Goal: Task Accomplishment & Management: Use online tool/utility

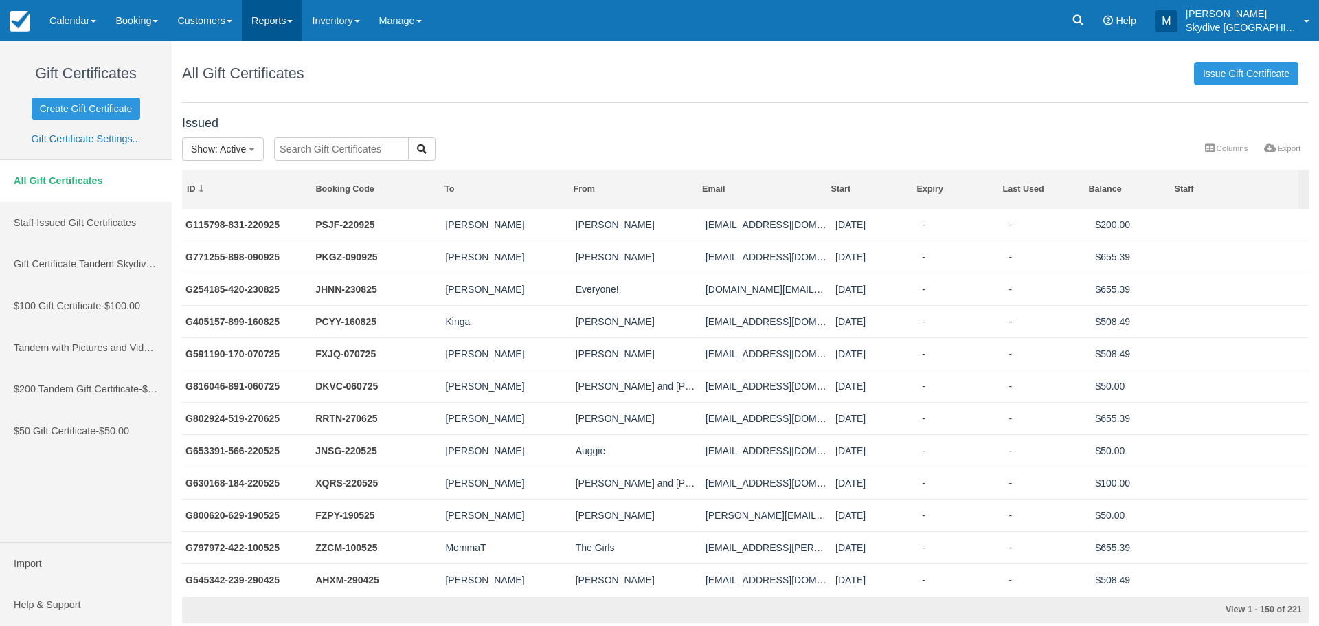
click at [293, 21] on span at bounding box center [289, 21] width 5 height 3
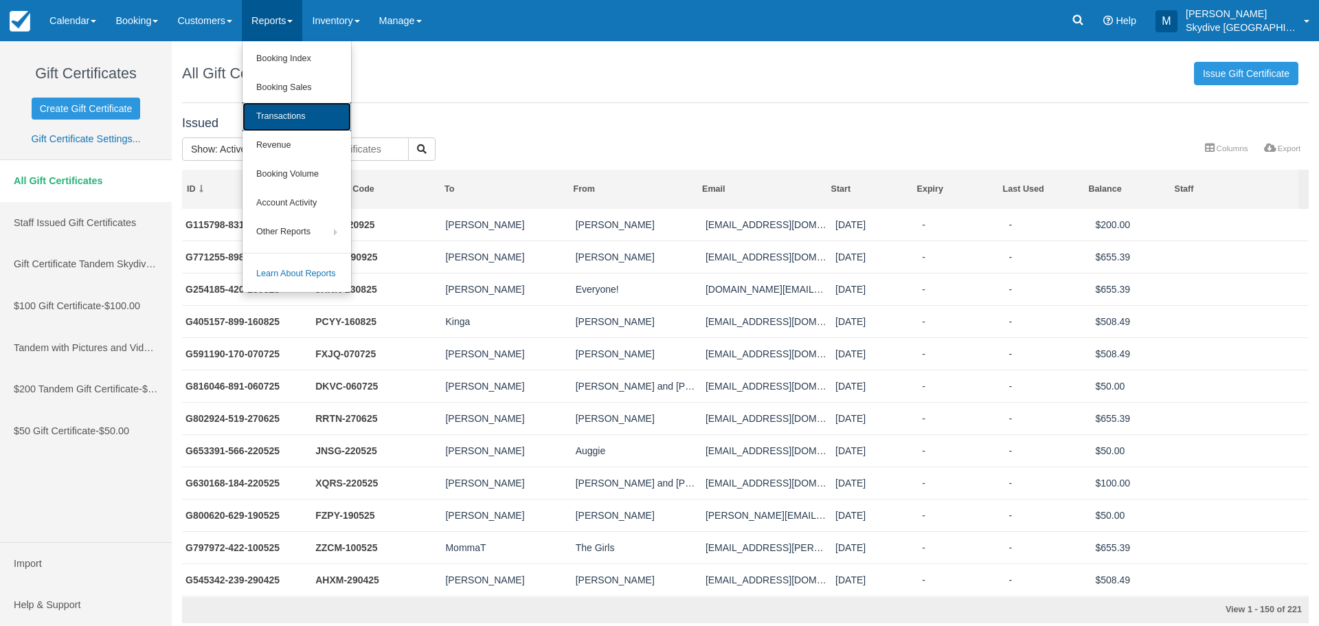
click at [298, 119] on link "Transactions" at bounding box center [297, 116] width 109 height 29
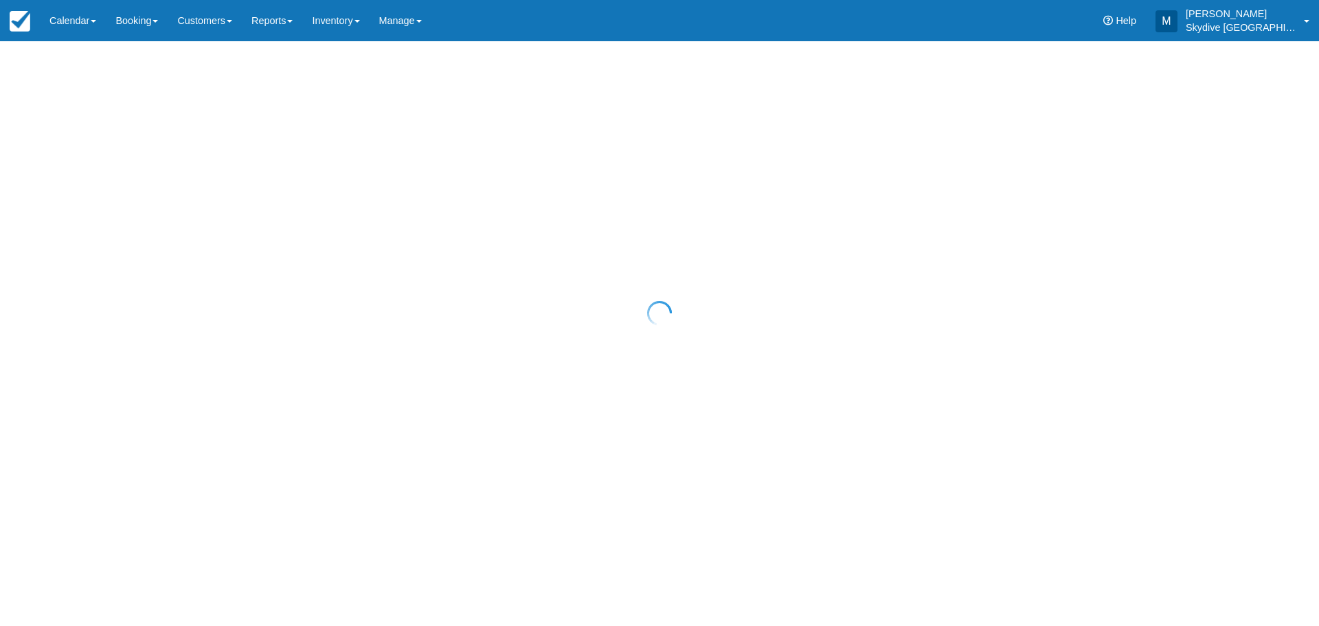
select select "10"
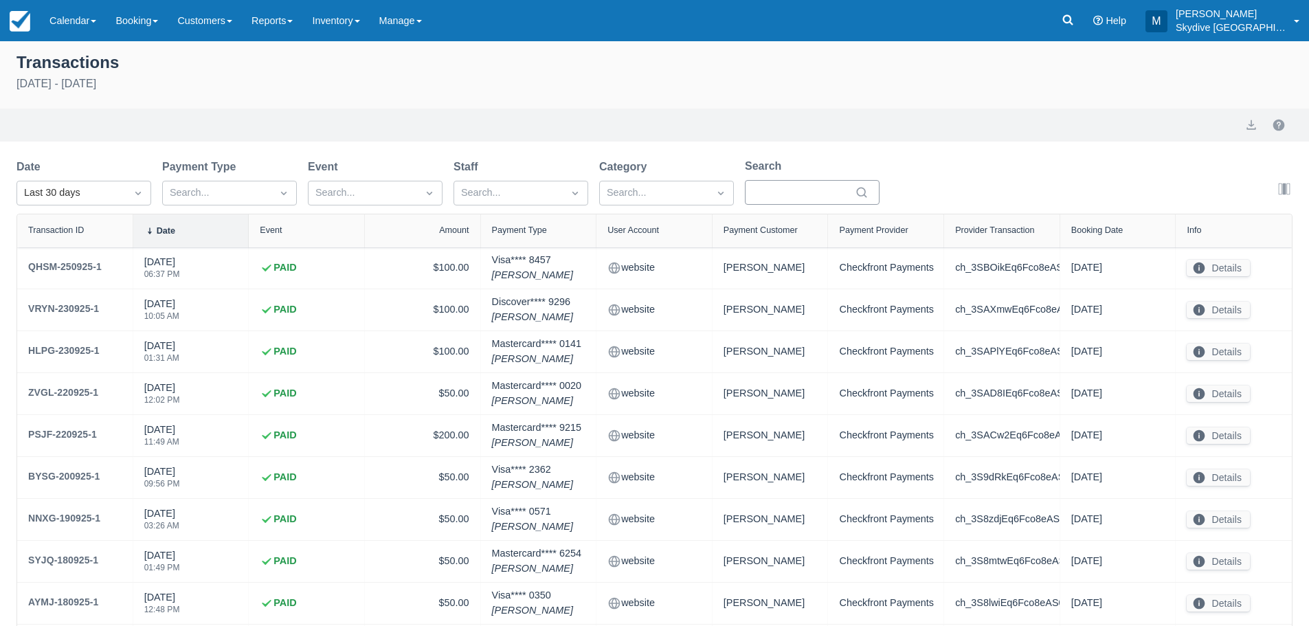
click at [770, 189] on input "Search" at bounding box center [804, 192] width 96 height 25
type input "NA"
select select "10"
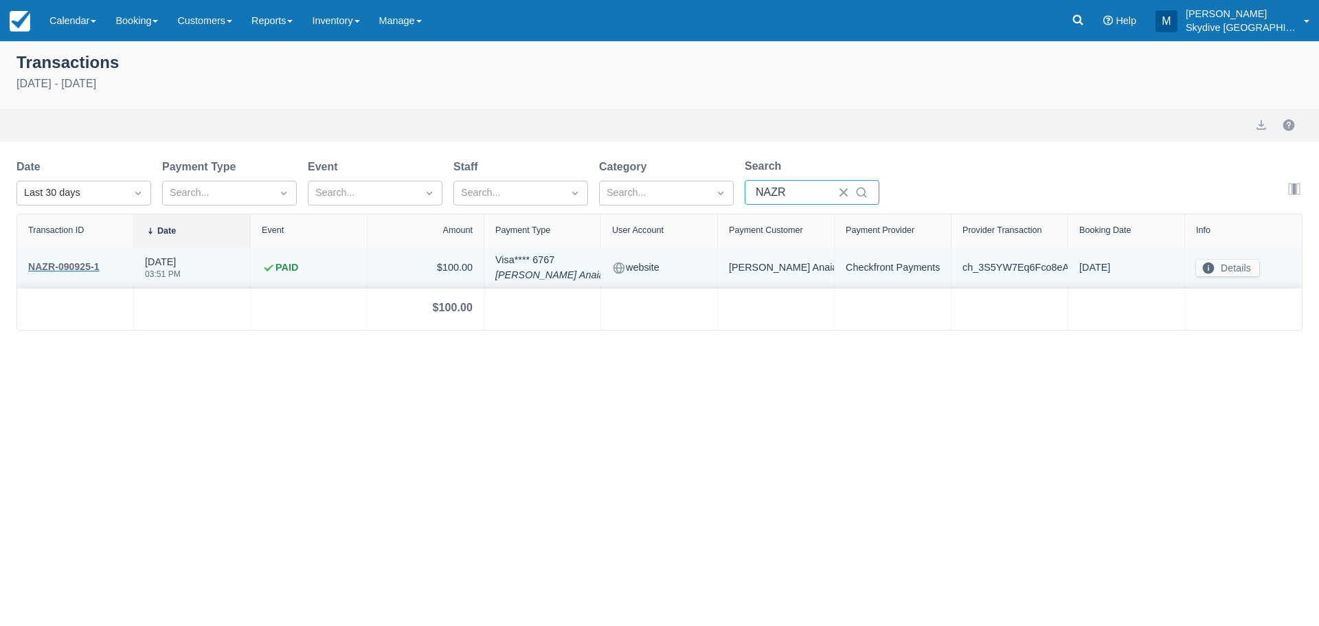
type input "NAZR"
click at [85, 263] on div "NAZR-090925-1" at bounding box center [63, 266] width 71 height 16
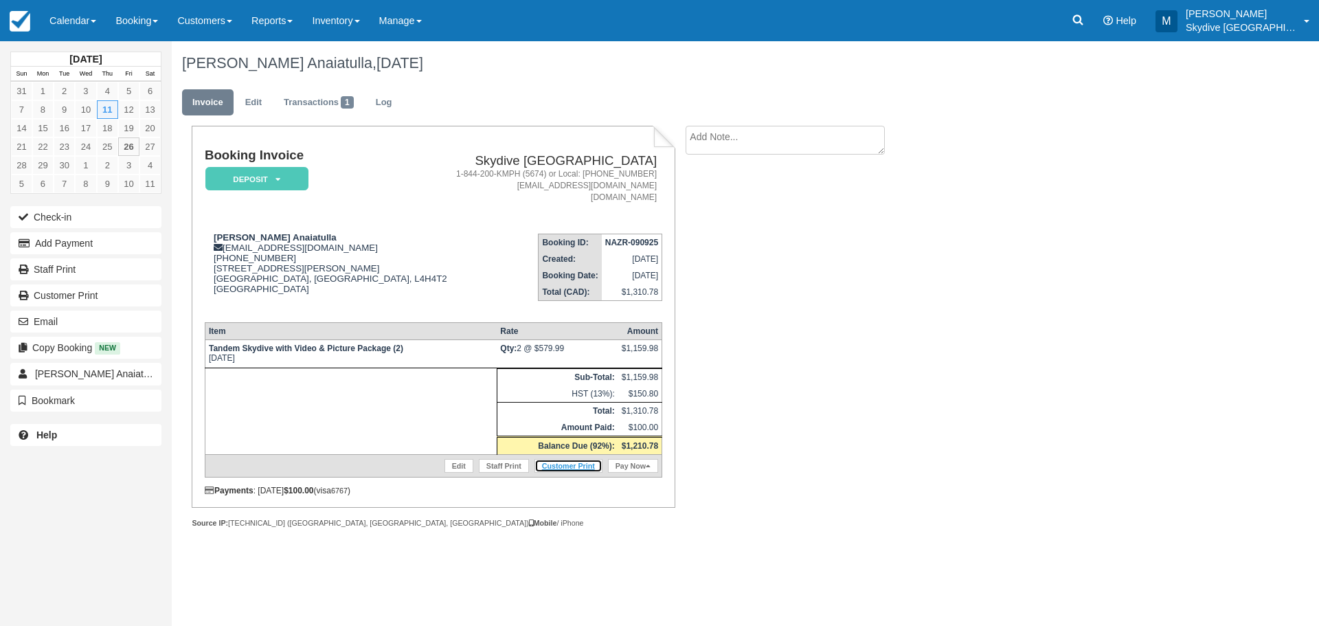
click at [571, 469] on link "Customer Print" at bounding box center [569, 466] width 68 height 14
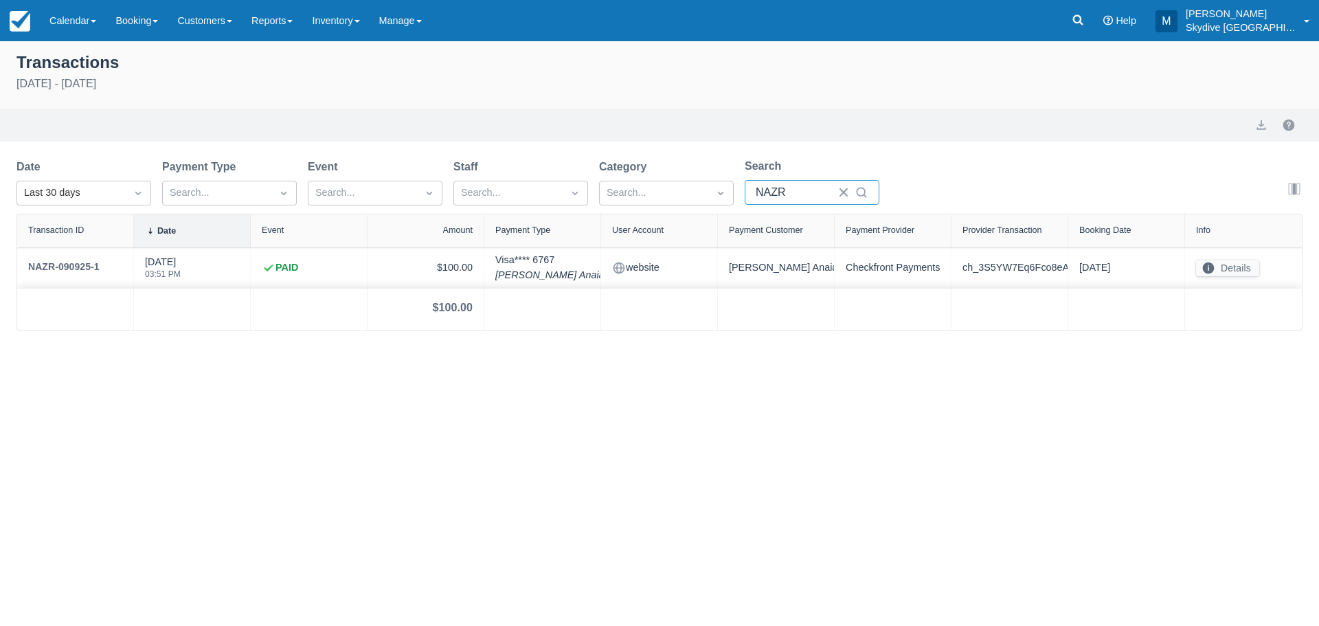
drag, startPoint x: 794, startPoint y: 197, endPoint x: 738, endPoint y: 197, distance: 56.4
click at [738, 197] on div "Date Last 30 days Payment Type Search... Event Search... Staff Search... Catego…" at bounding box center [458, 186] width 885 height 56
type input "PK"
select select "10"
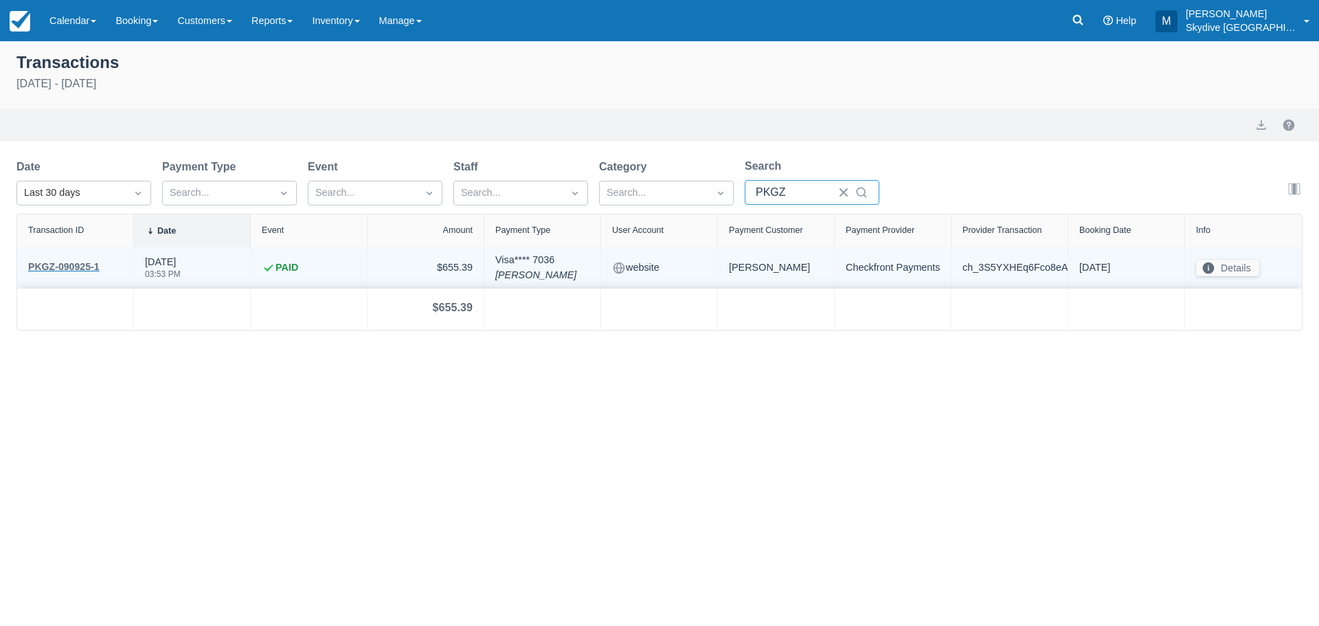
type input "PKGZ"
click at [58, 267] on div "PKGZ-090925-1" at bounding box center [63, 266] width 71 height 16
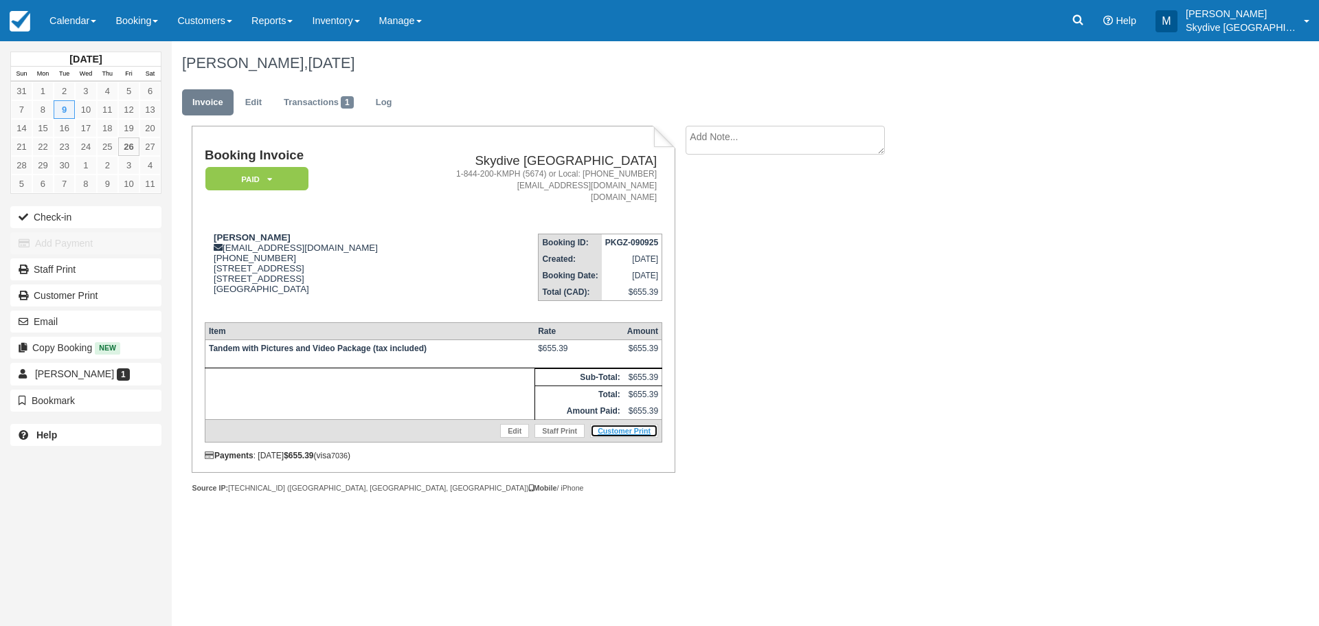
click at [630, 431] on link "Customer Print" at bounding box center [624, 431] width 68 height 14
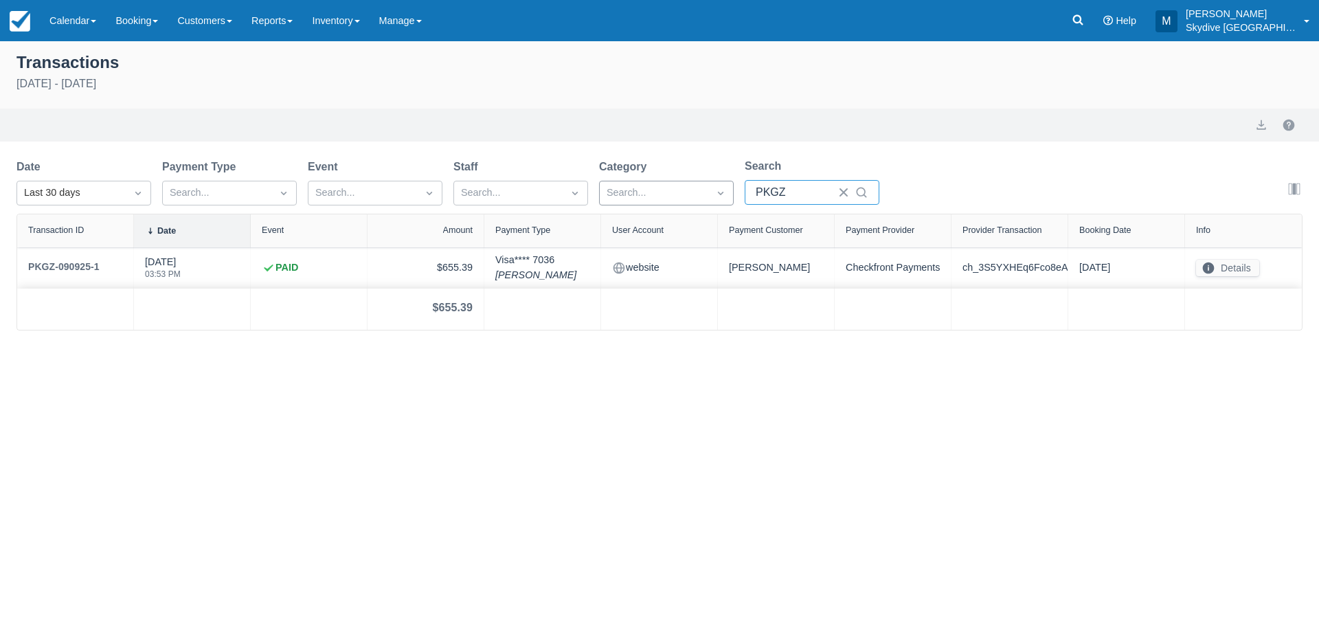
drag, startPoint x: 794, startPoint y: 192, endPoint x: 730, endPoint y: 197, distance: 64.8
click at [730, 197] on div "Date Last 30 days Payment Type Search... Event Search... Staff Search... Catego…" at bounding box center [458, 186] width 885 height 56
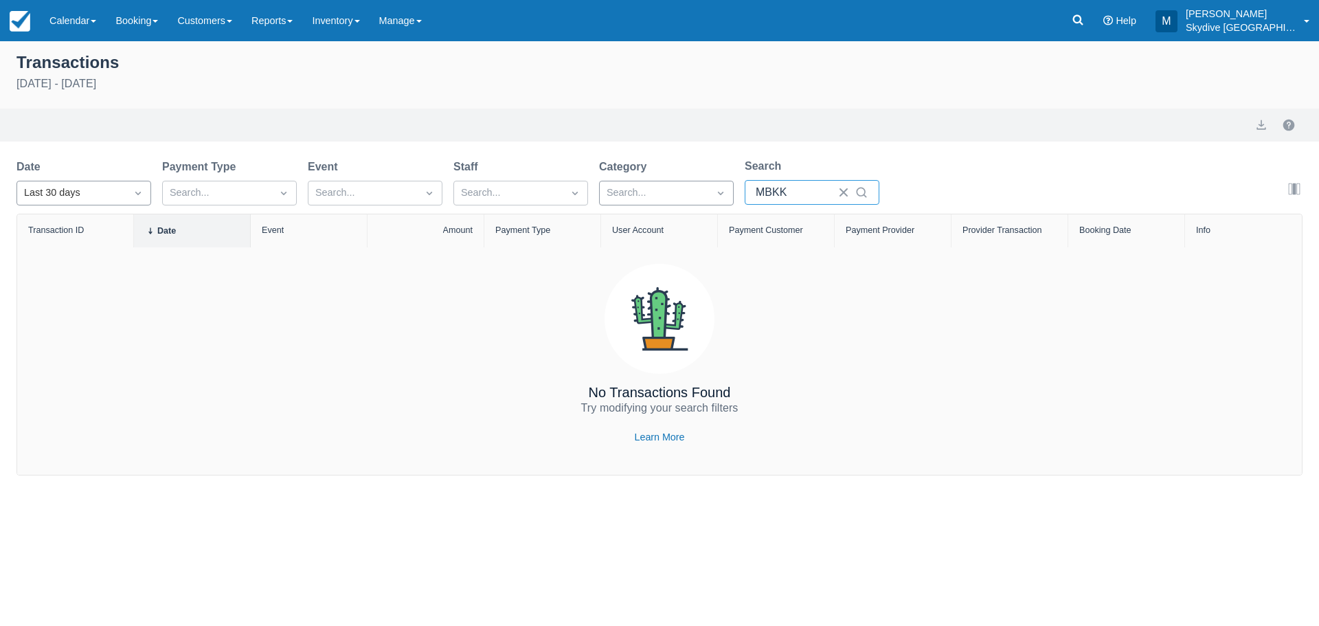
type input "MBKK"
click at [136, 194] on icon "Dropdown icon" at bounding box center [138, 193] width 14 height 14
click at [56, 360] on div "Last month" at bounding box center [83, 359] width 135 height 27
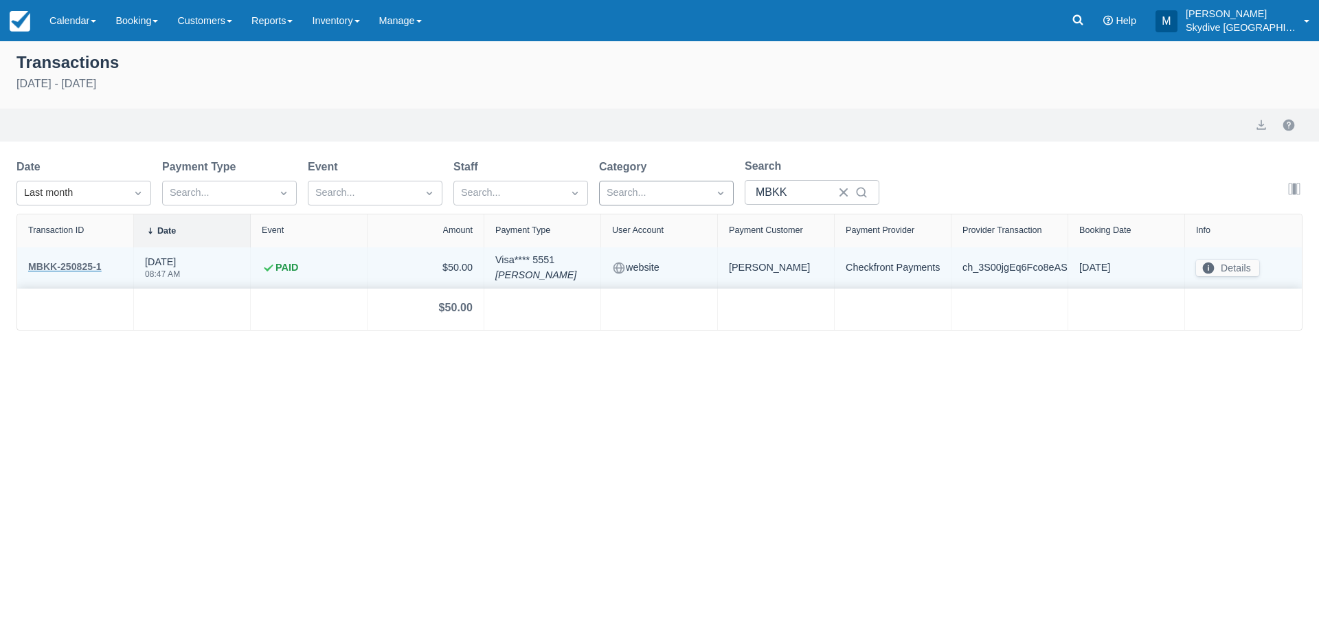
click at [74, 261] on div "MBKK-250825-1" at bounding box center [65, 266] width 74 height 16
